Goal: Task Accomplishment & Management: Manage account settings

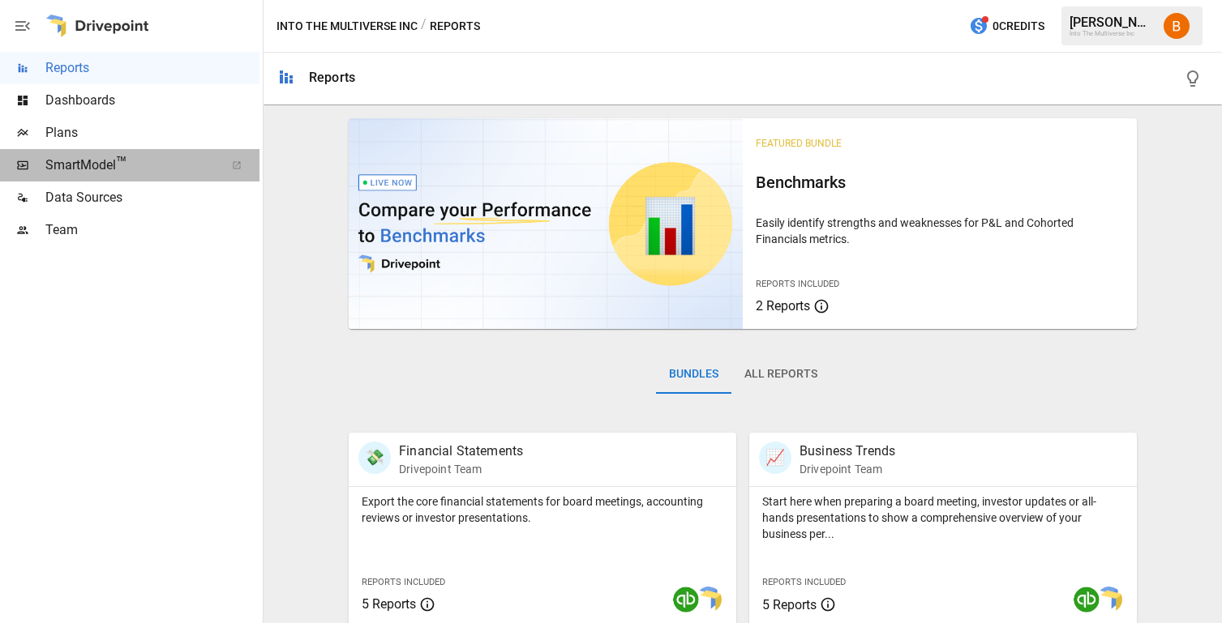
click at [161, 163] on span "SmartModel ™" at bounding box center [129, 165] width 169 height 19
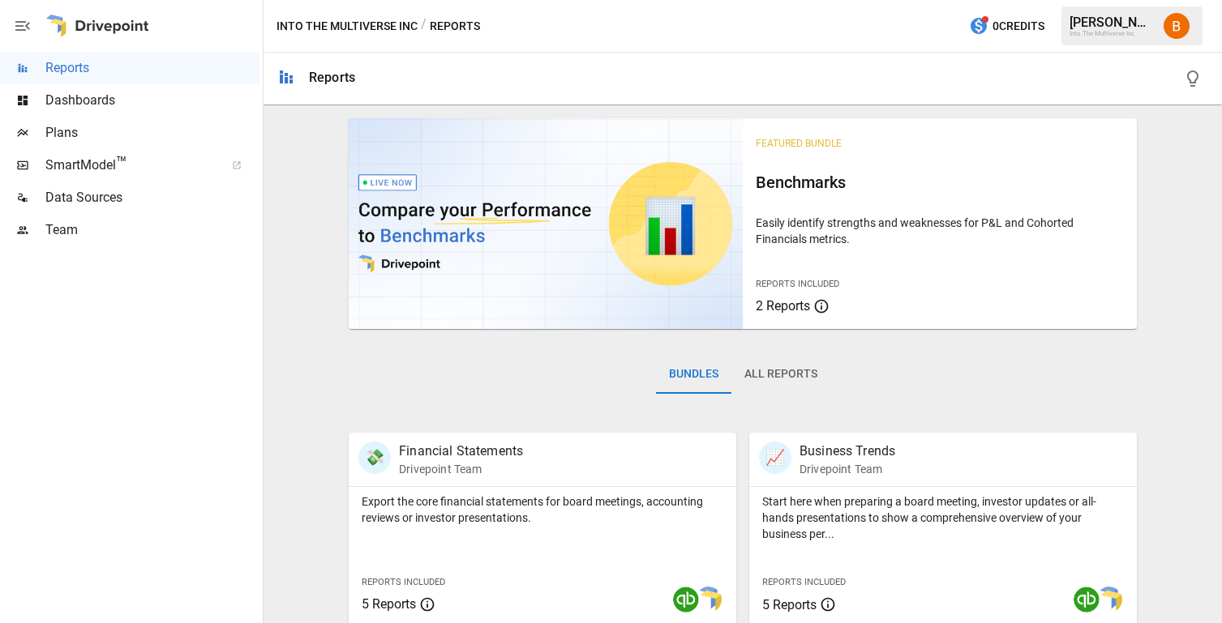
click at [91, 236] on span "Team" at bounding box center [152, 230] width 214 height 19
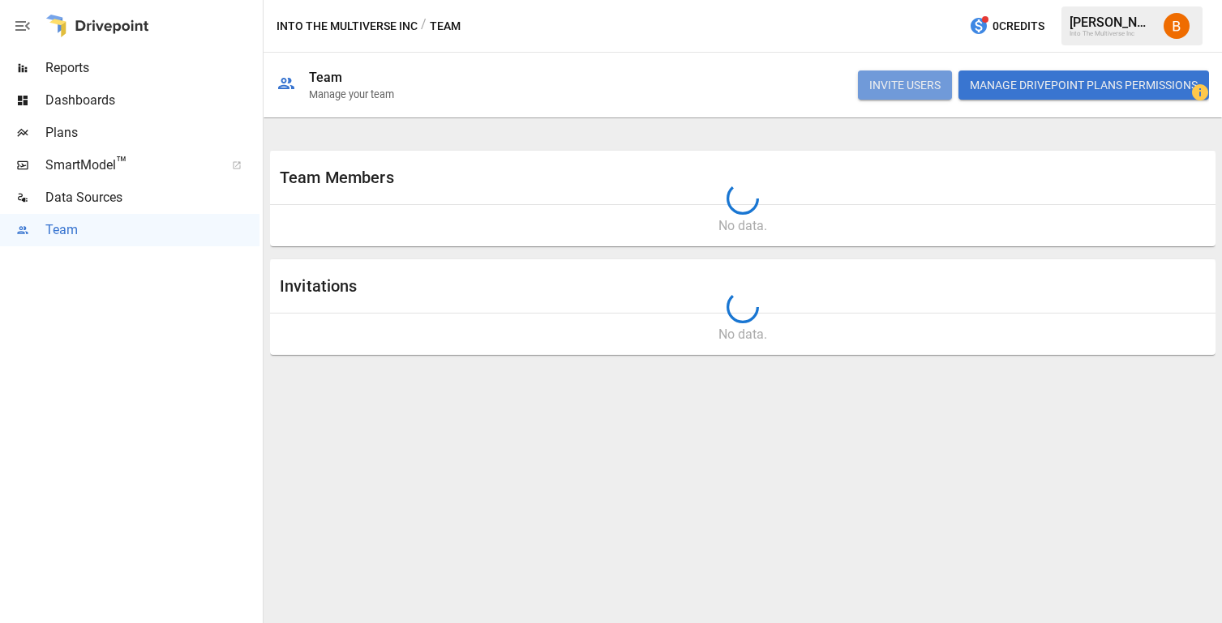
click at [902, 88] on button "INVITE USERS" at bounding box center [905, 85] width 94 height 29
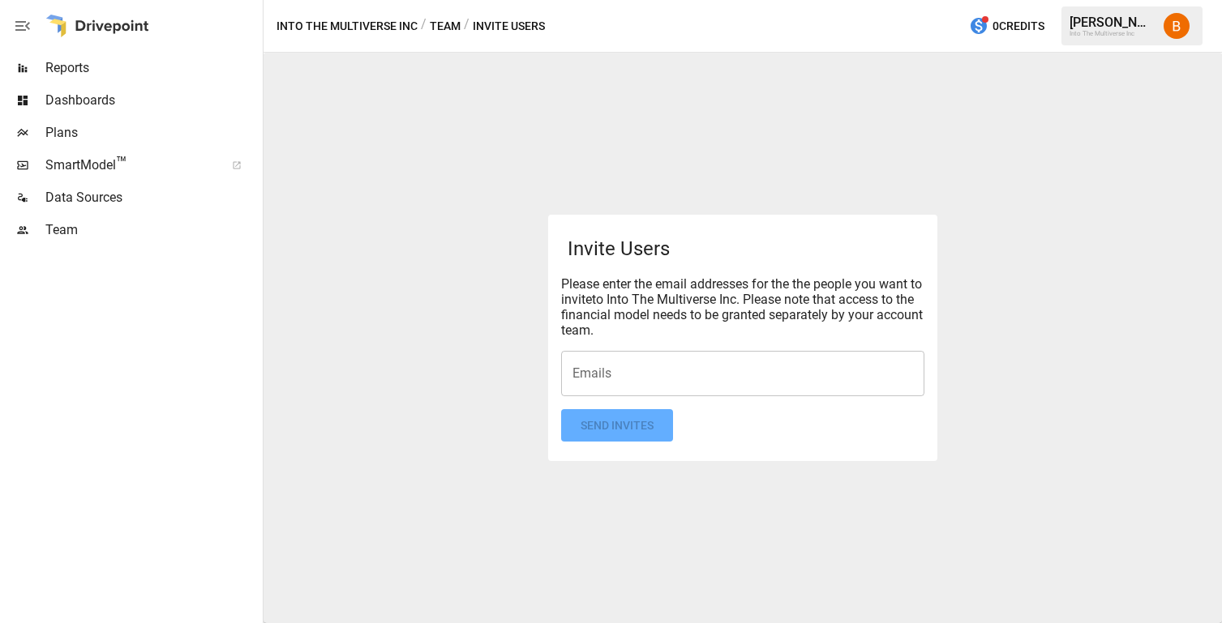
click at [603, 389] on div "Emails" at bounding box center [742, 373] width 363 height 45
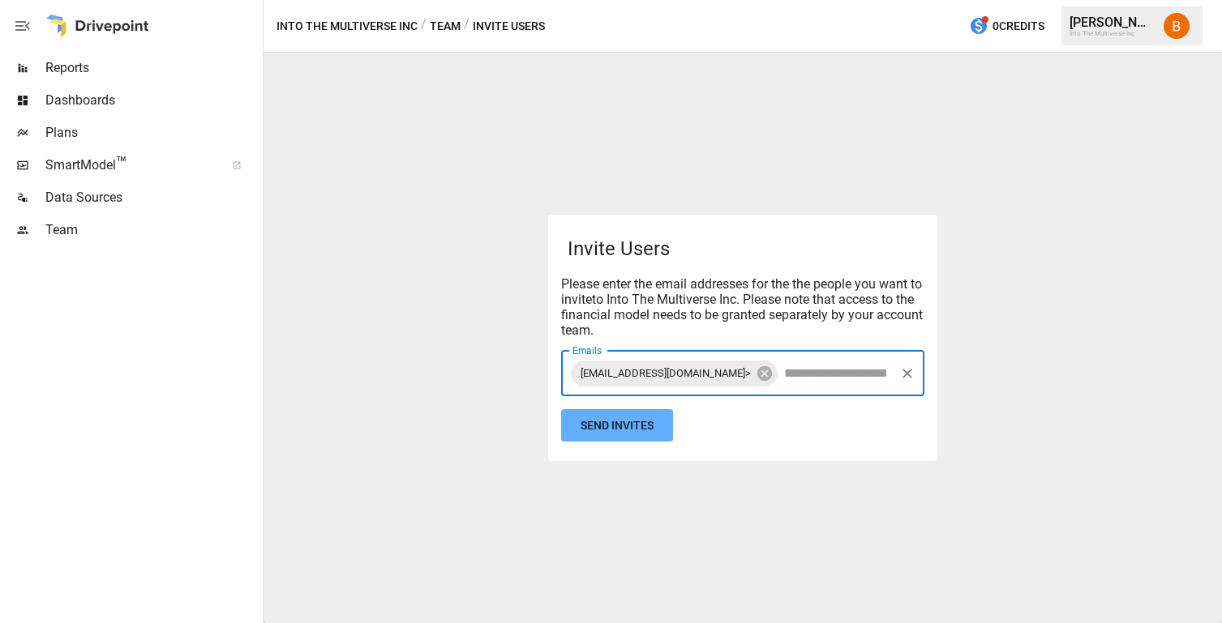
click at [682, 373] on span "[EMAIL_ADDRESS][DOMAIN_NAME]>" at bounding box center [666, 373] width 190 height 19
click at [756, 377] on icon at bounding box center [765, 374] width 18 height 18
click at [713, 379] on input "Emails" at bounding box center [742, 373] width 349 height 31
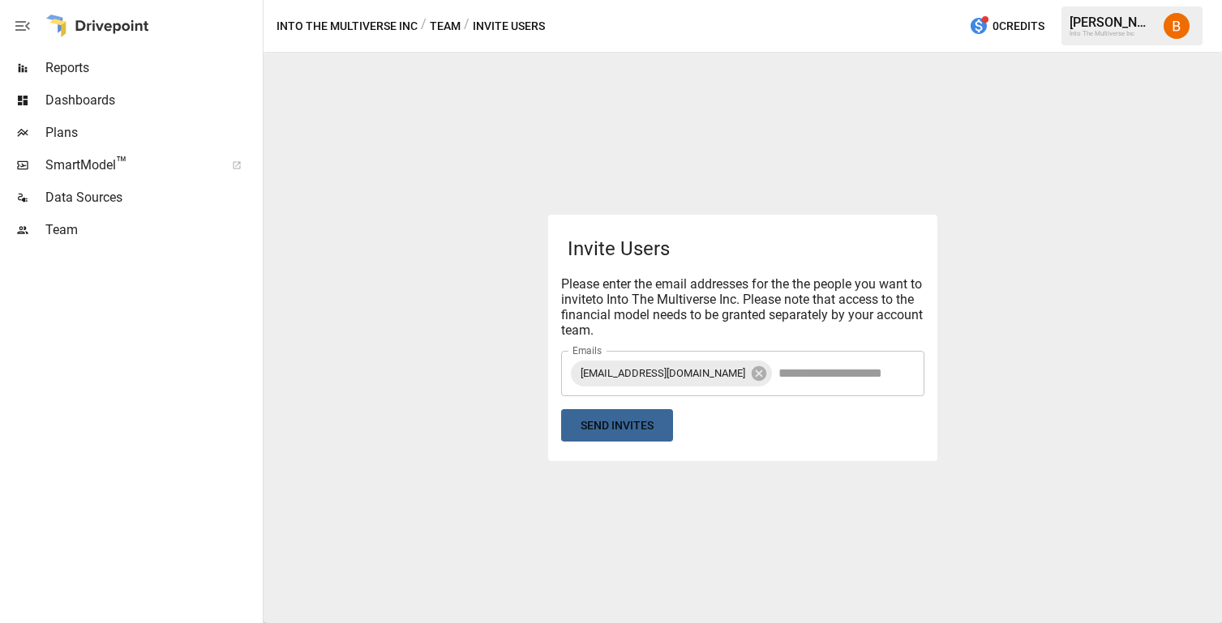
click at [620, 431] on button "Send Invites" at bounding box center [617, 425] width 112 height 33
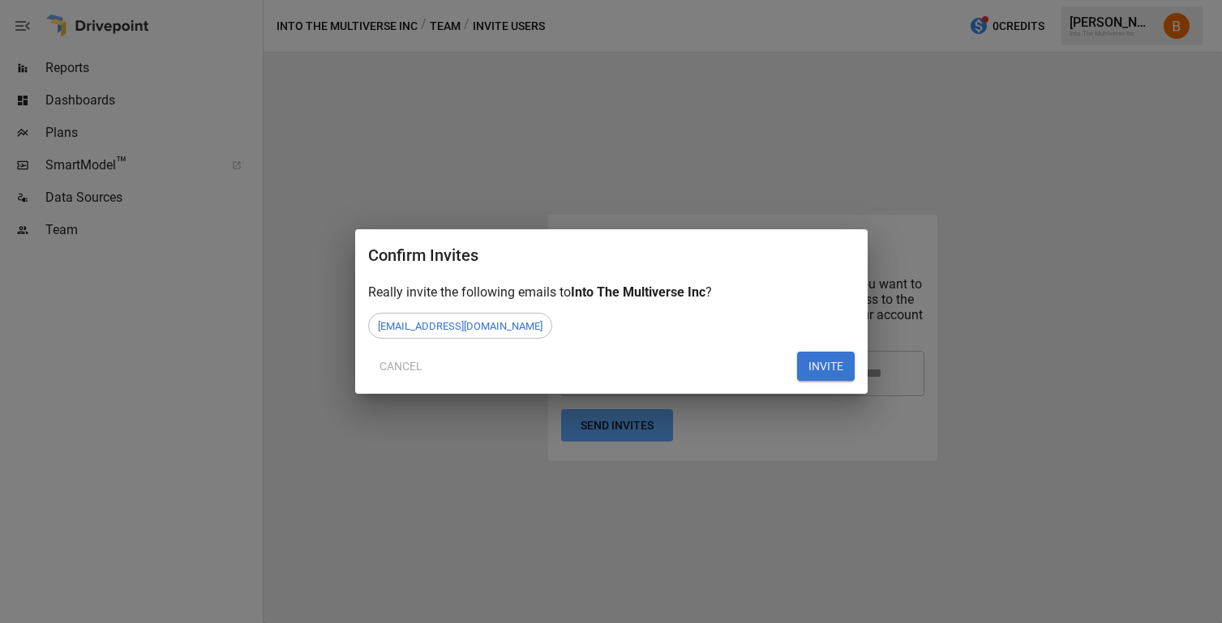
click at [816, 360] on button "INVITE" at bounding box center [826, 366] width 58 height 29
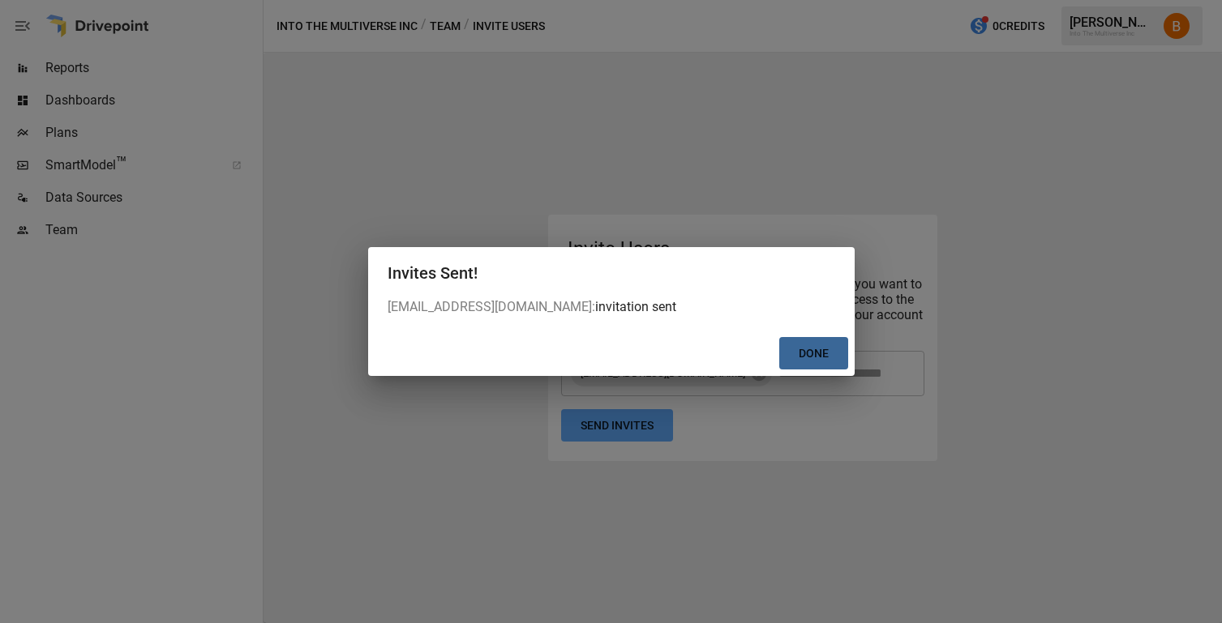
click at [799, 341] on button "Done" at bounding box center [813, 353] width 69 height 33
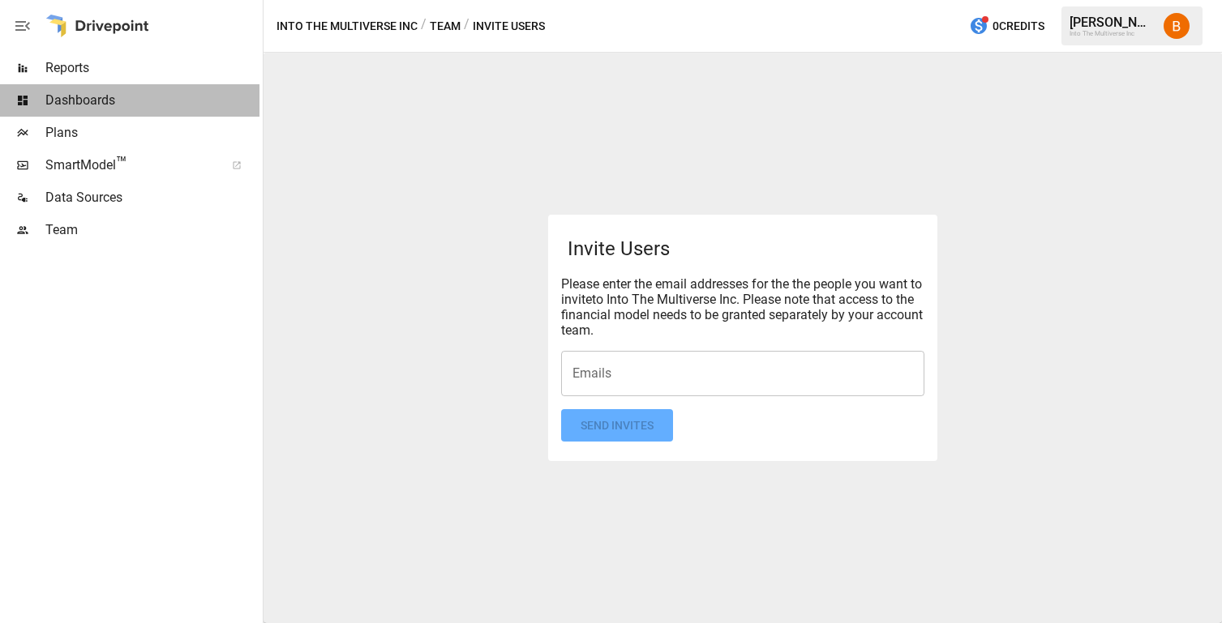
click at [111, 104] on span "Dashboards" at bounding box center [152, 100] width 214 height 19
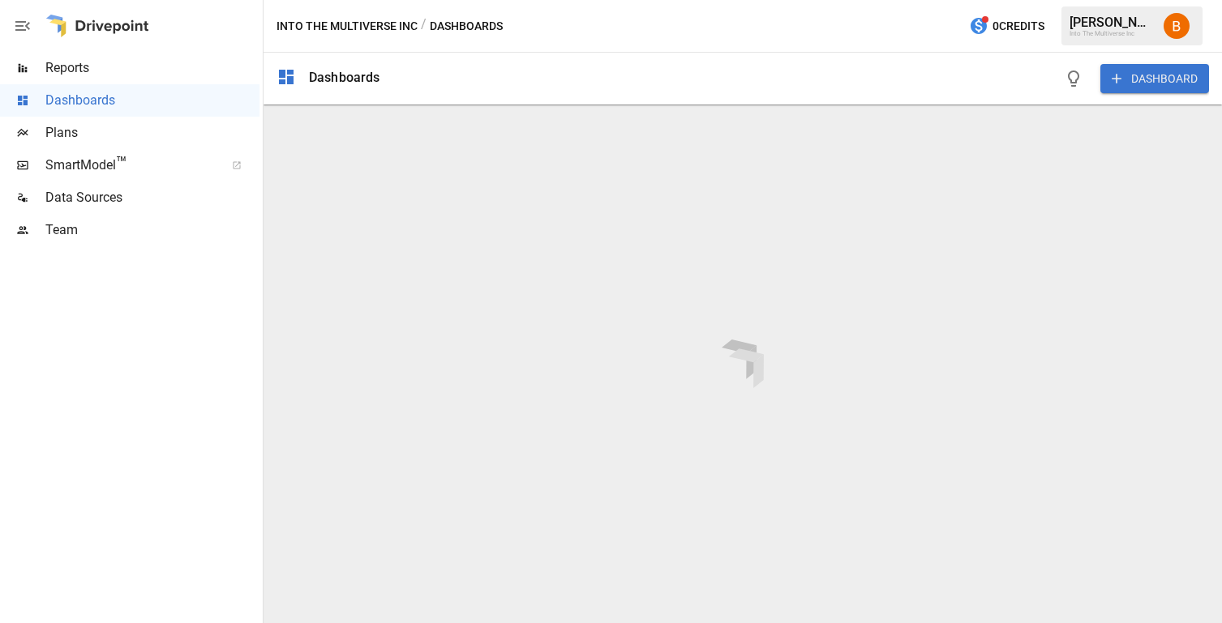
click at [108, 135] on span "Plans" at bounding box center [152, 132] width 214 height 19
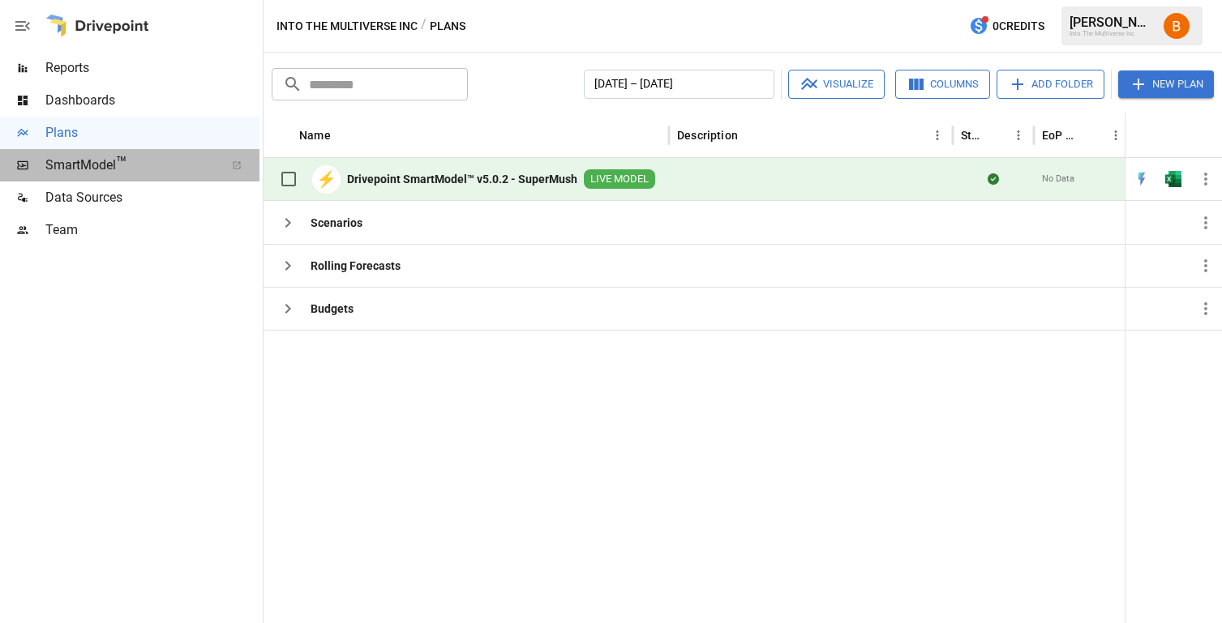
click at [114, 168] on span "SmartModel ™" at bounding box center [129, 165] width 169 height 19
